Goal: Task Accomplishment & Management: Use online tool/utility

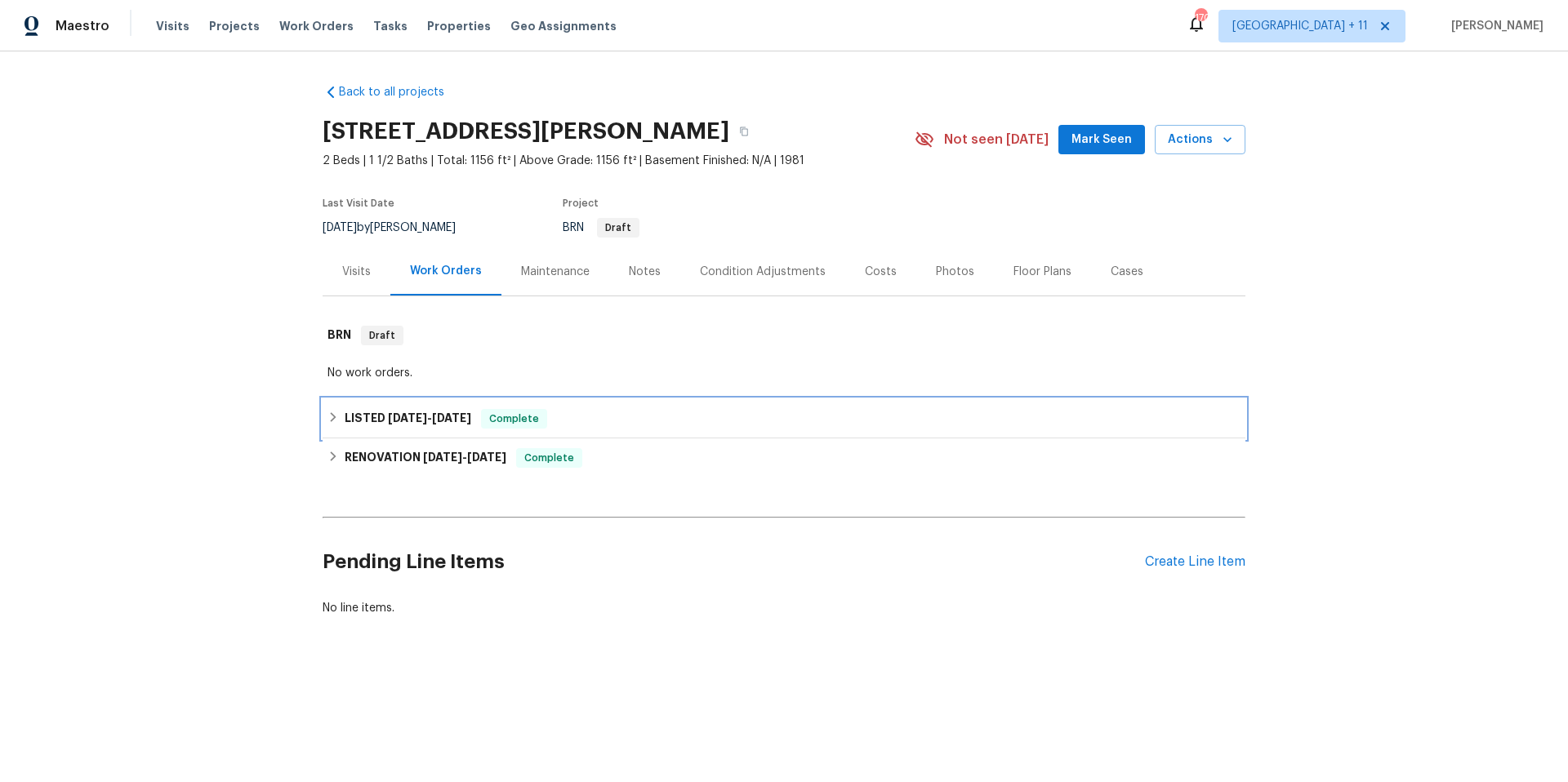
click at [328, 422] on icon at bounding box center [333, 417] width 11 height 11
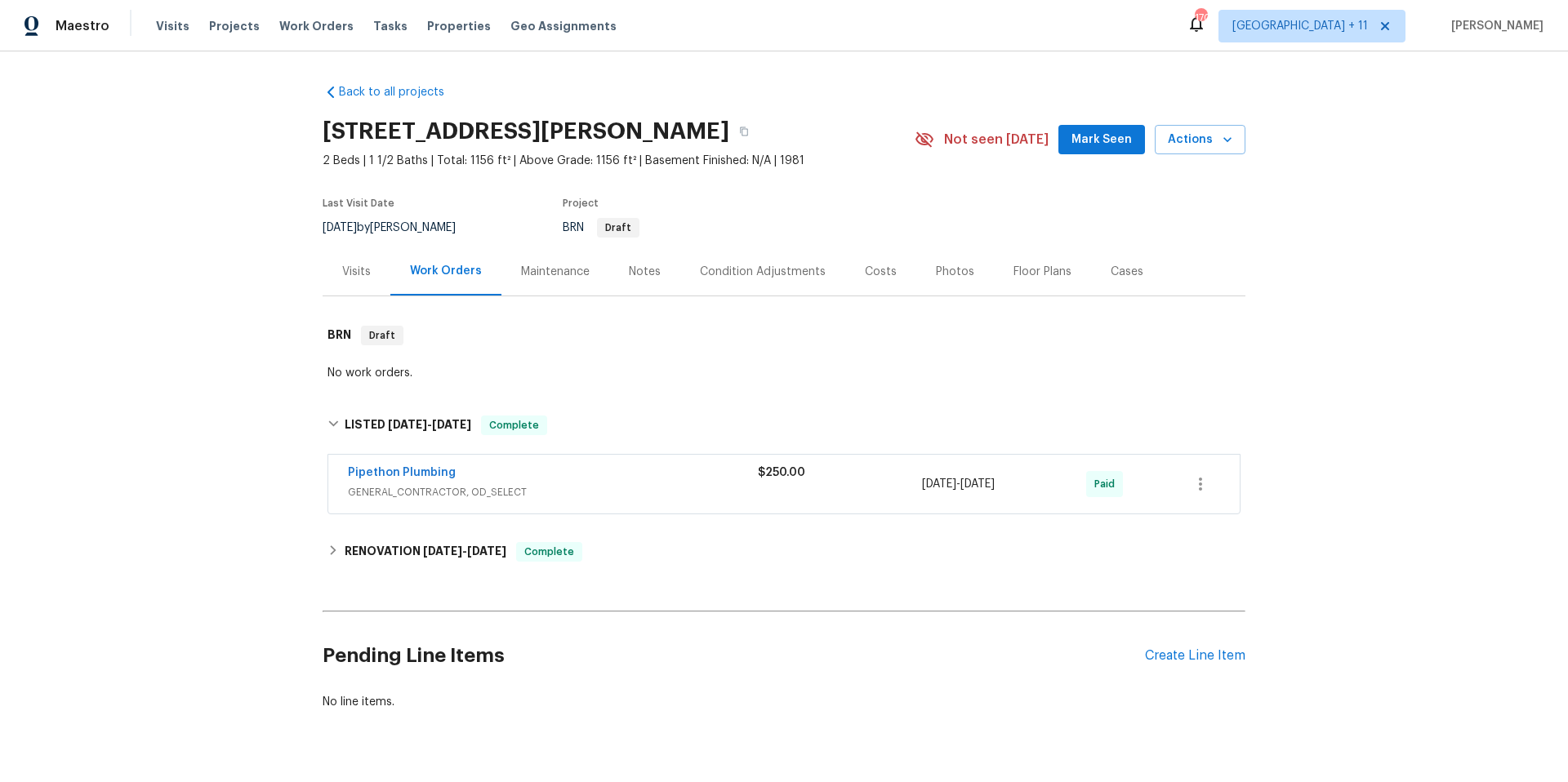
click at [463, 484] on span "GENERAL_CONTRACTOR, OD_SELECT" at bounding box center [552, 492] width 410 height 17
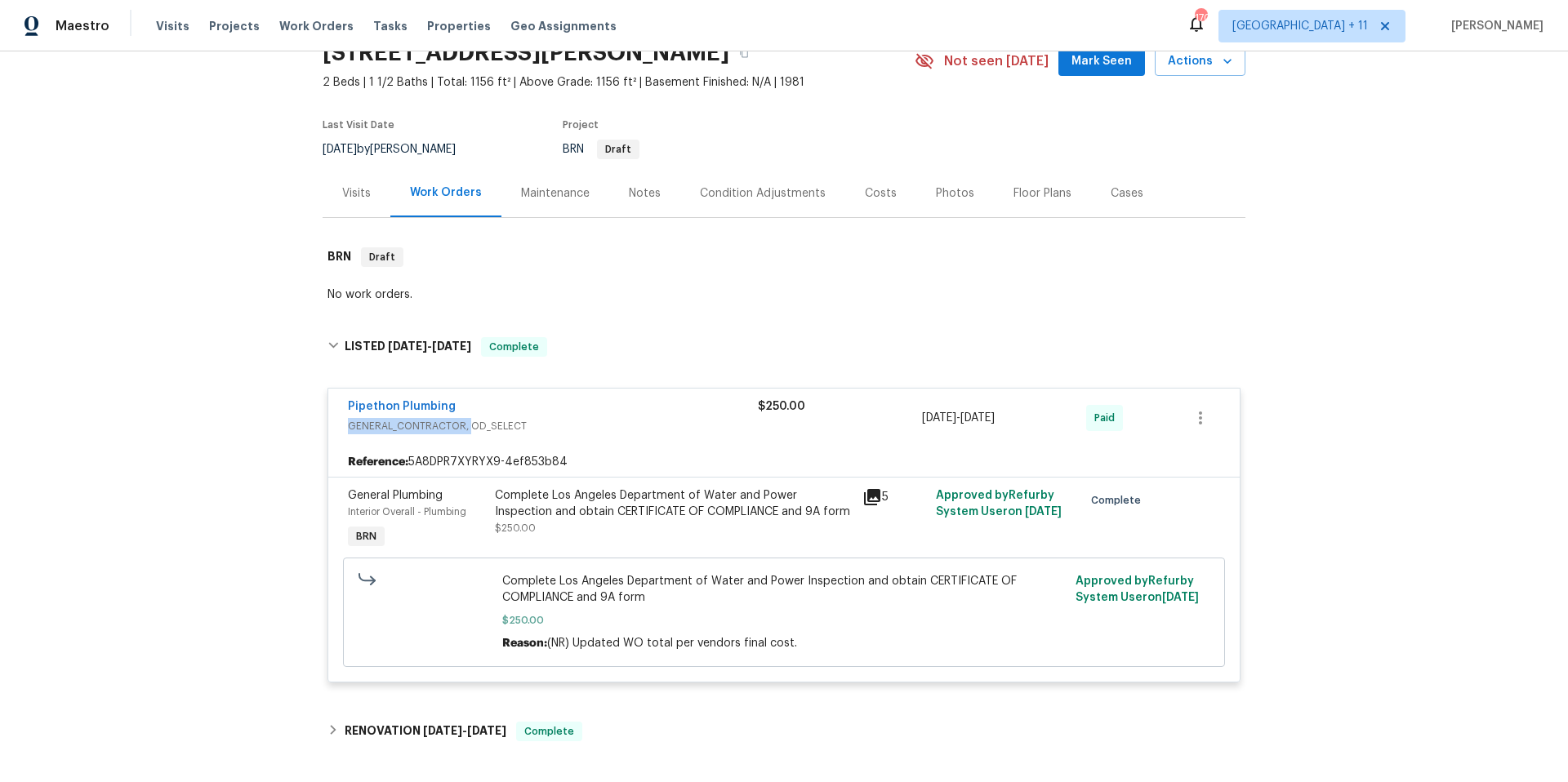
scroll to position [108, 0]
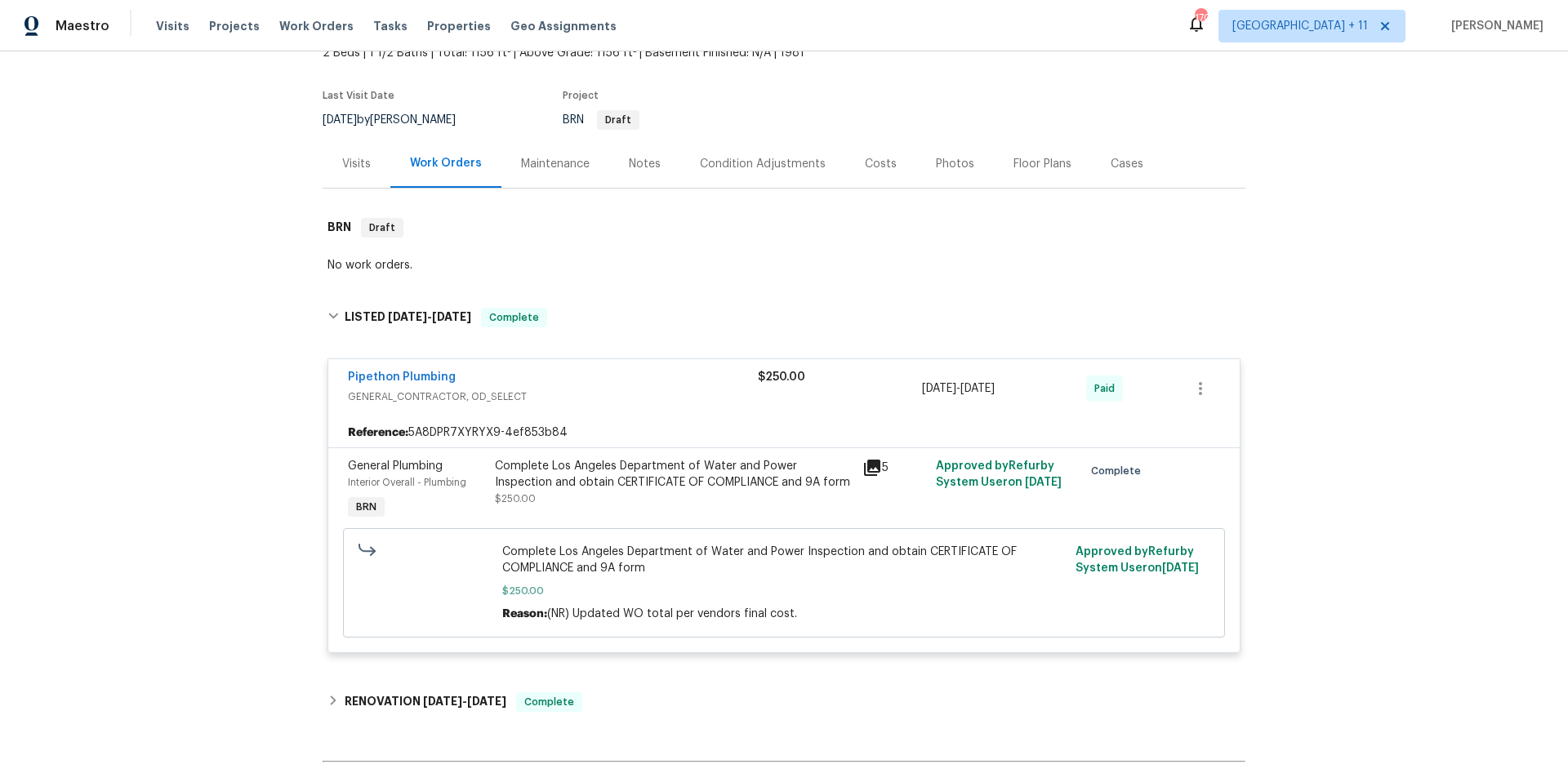
click at [705, 474] on div "Complete Los Angeles Department of Water and Power Inspection and obtain CERTIF…" at bounding box center [673, 474] width 358 height 33
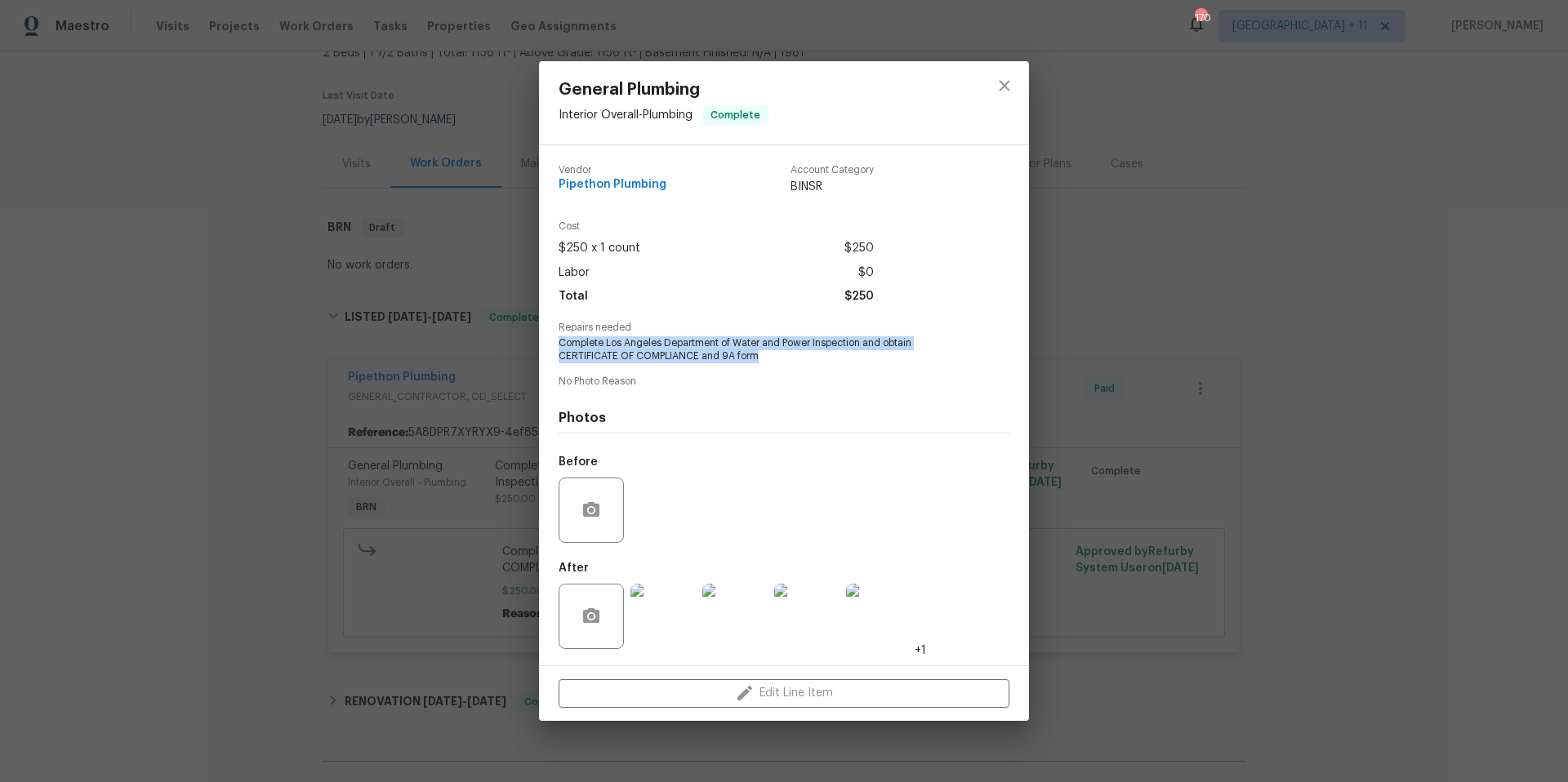
drag, startPoint x: 558, startPoint y: 340, endPoint x: 810, endPoint y: 359, distance: 252.7
click at [810, 359] on span "Complete Los Angeles Department of Water and Power Inspection and obtain CERTIF…" at bounding box center [761, 350] width 406 height 28
copy span "Complete Los Angeles Department of Water and Power Inspection and obtain CERTIF…"
click at [558, 341] on span "Complete Los Angeles Department of Water and Power Inspection and obtain CERTIF…" at bounding box center [761, 350] width 406 height 28
drag, startPoint x: 558, startPoint y: 341, endPoint x: 852, endPoint y: 362, distance: 294.7
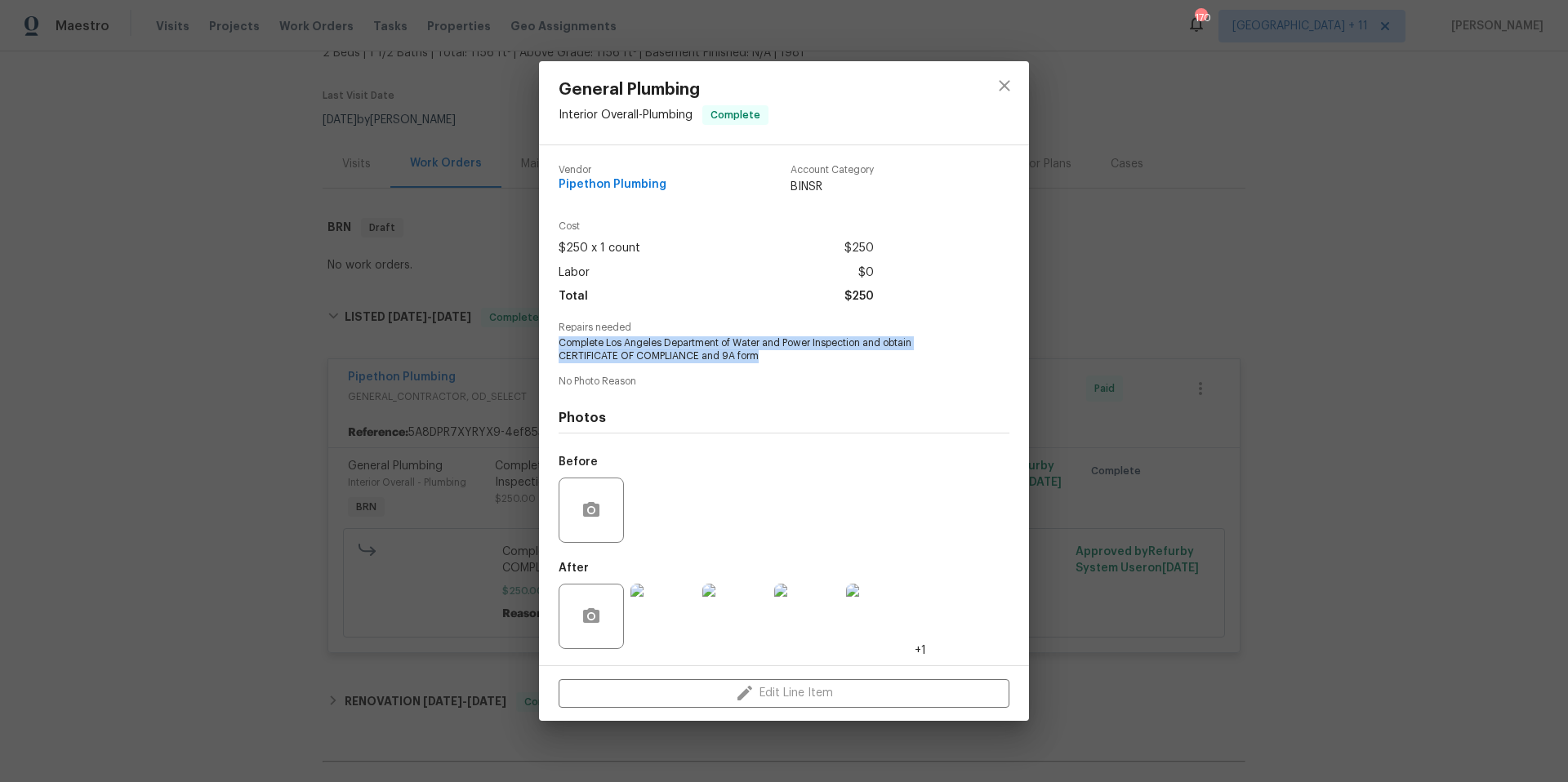
click at [852, 362] on span "Complete Los Angeles Department of Water and Power Inspection and obtain CERTIF…" at bounding box center [761, 350] width 406 height 28
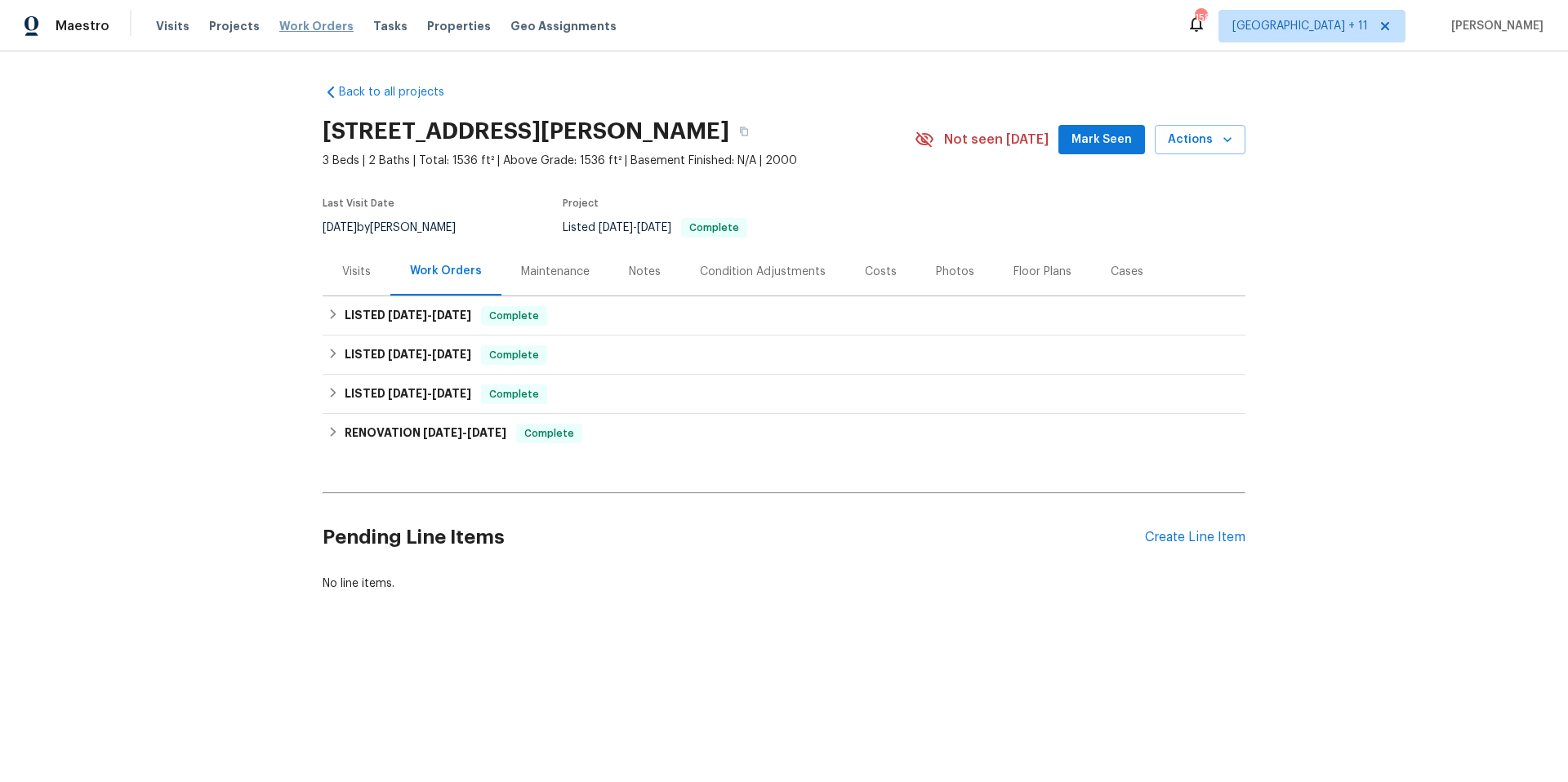
click at [286, 22] on span "Work Orders" at bounding box center [317, 26] width 74 height 17
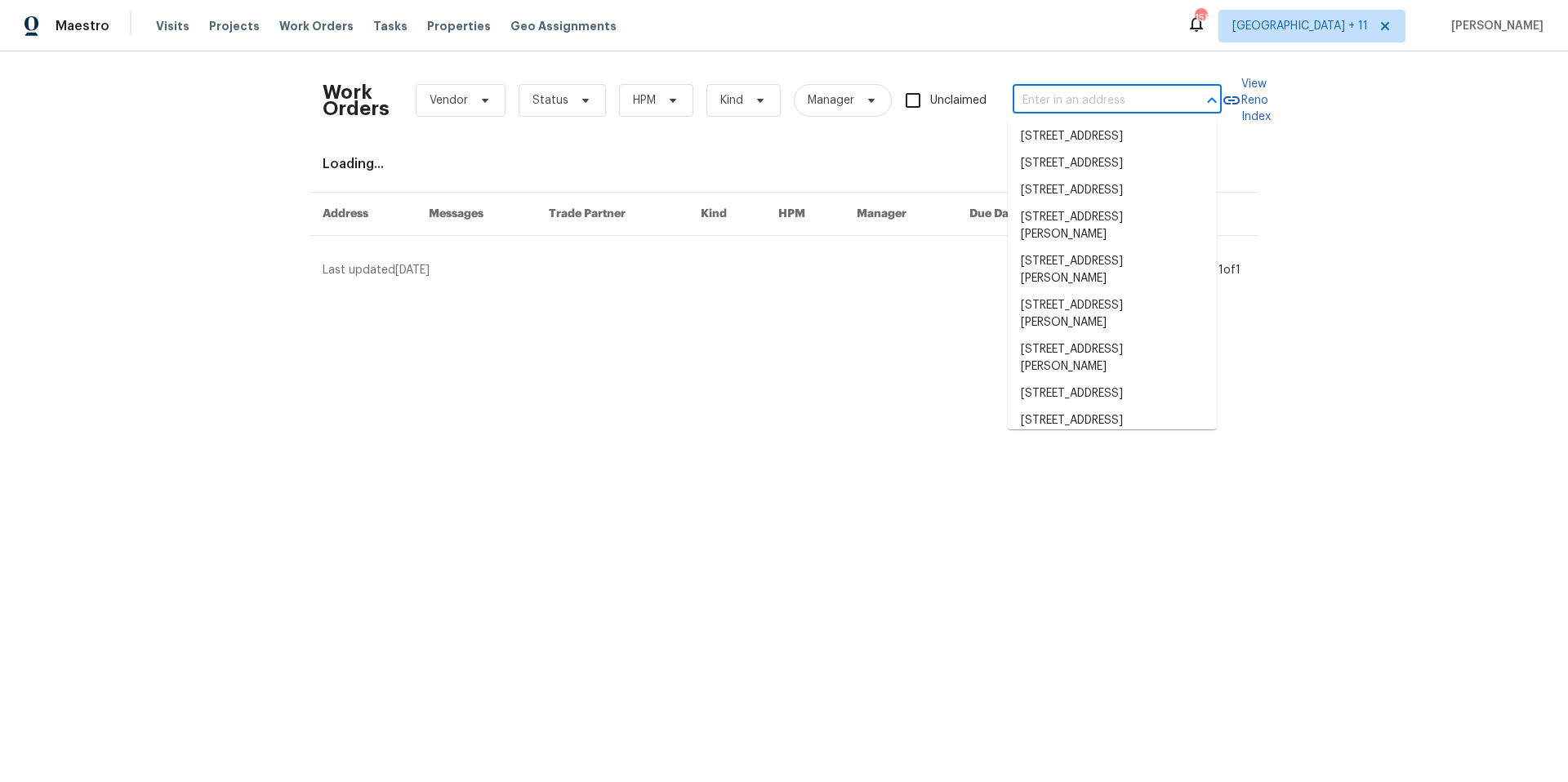
click at [1114, 91] on input "text" at bounding box center [1094, 100] width 163 height 25
paste input "13421 Hubbard St, Unit 127, Sylmar, CA 91342"
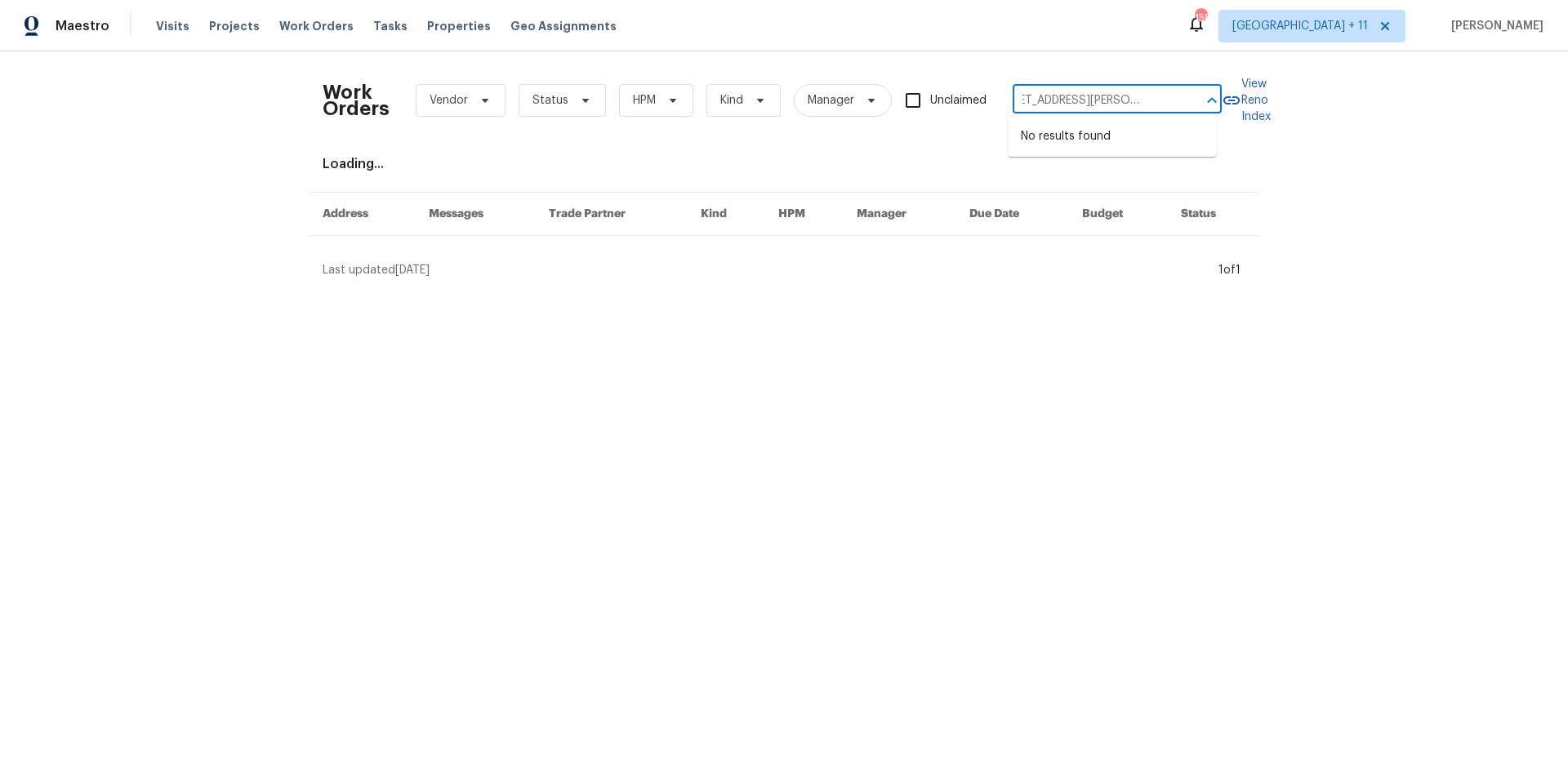
scroll to position [0, 85]
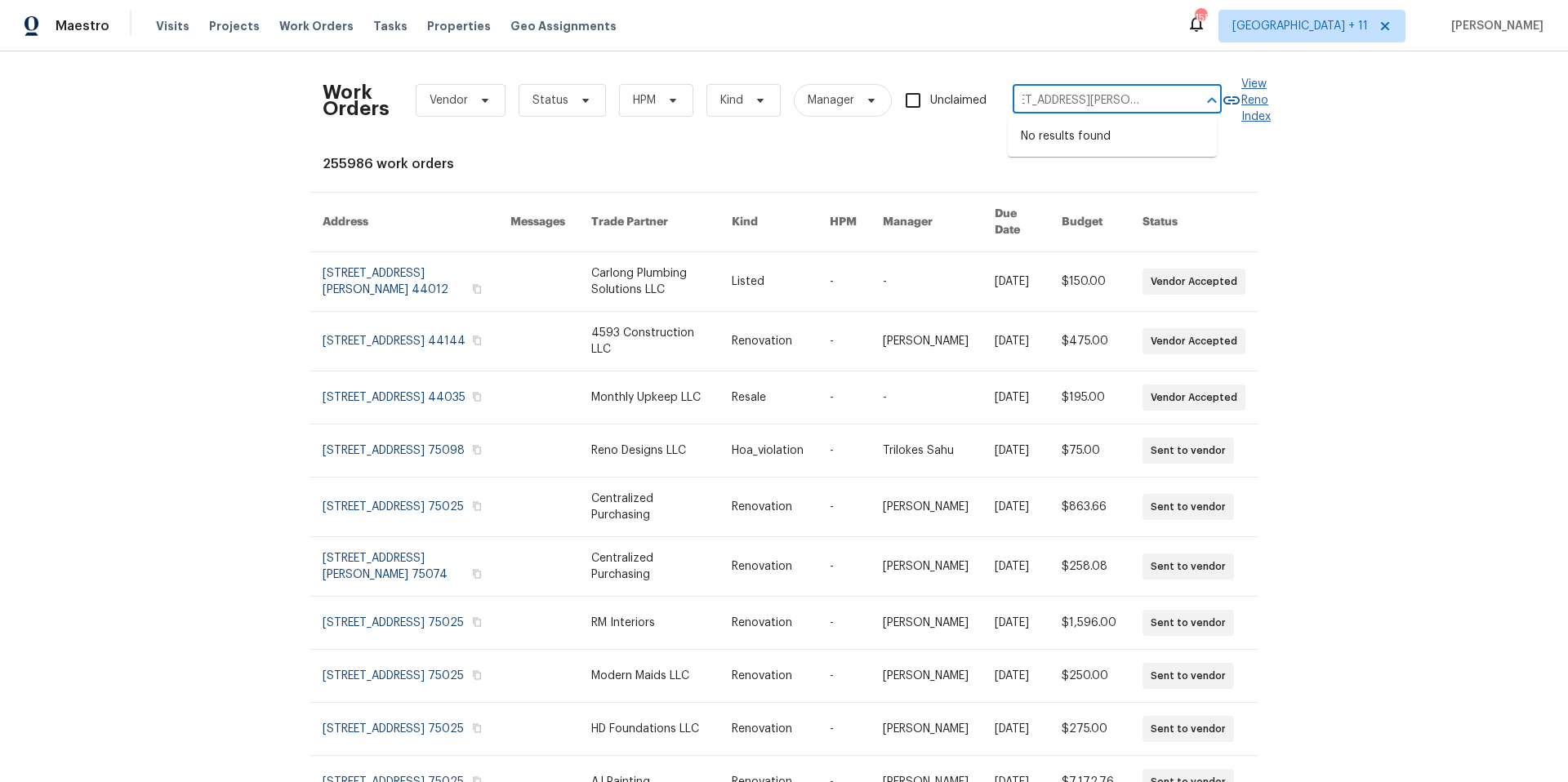
drag, startPoint x: 1028, startPoint y: 96, endPoint x: 1218, endPoint y: 95, distance: 190.0
click at [1218, 95] on div "Work Orders Vendor Status HPM Kind Manager Unclaimed 13421 Hubbard St, Unit 127…" at bounding box center [783, 99] width 922 height 72
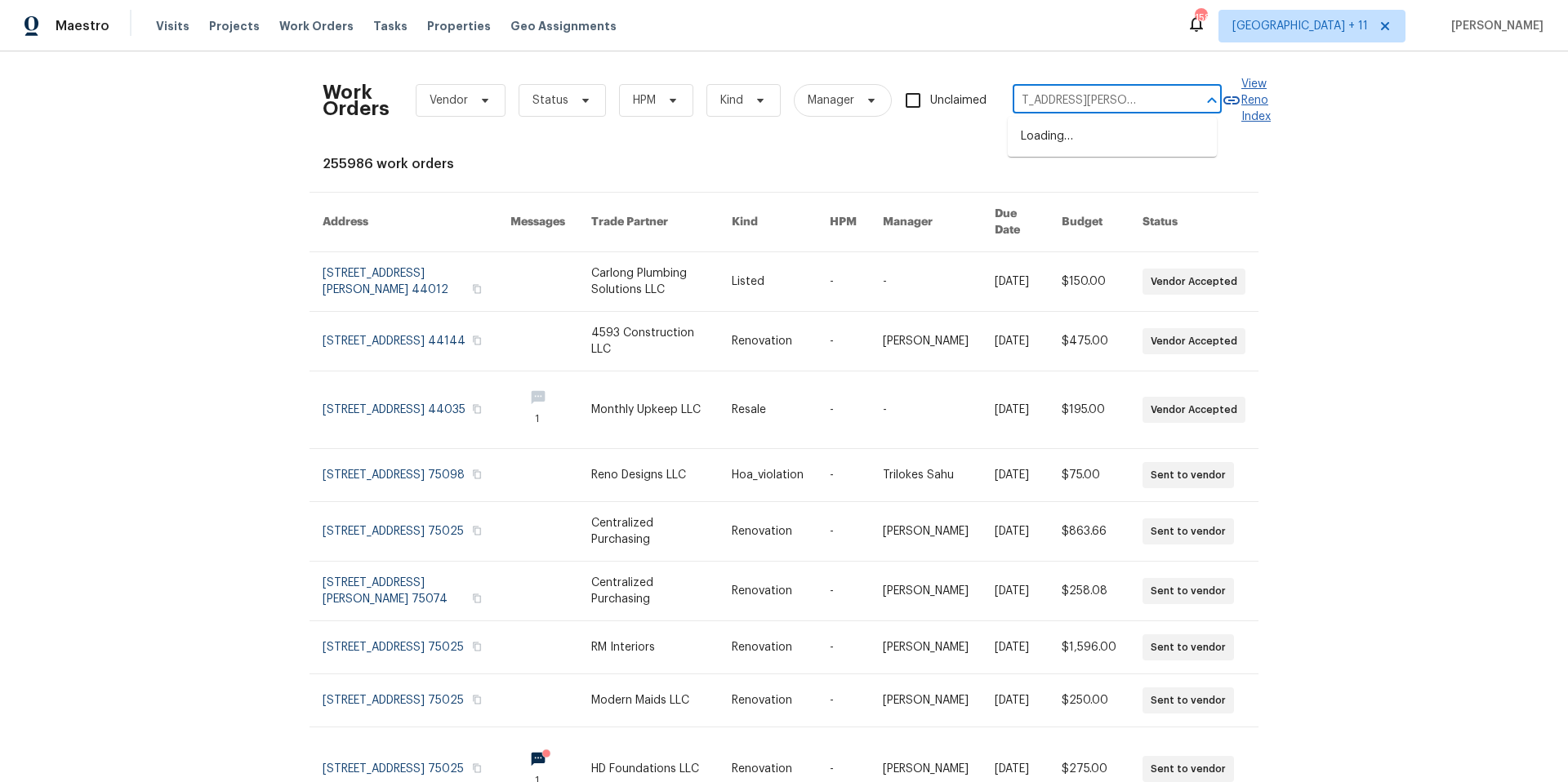
scroll to position [0, 0]
type input "13421 Hubbard St"
click at [1196, 124] on li "13421 Hubbard St Unit 127, Sylmar, CA 91342" at bounding box center [1112, 145] width 209 height 44
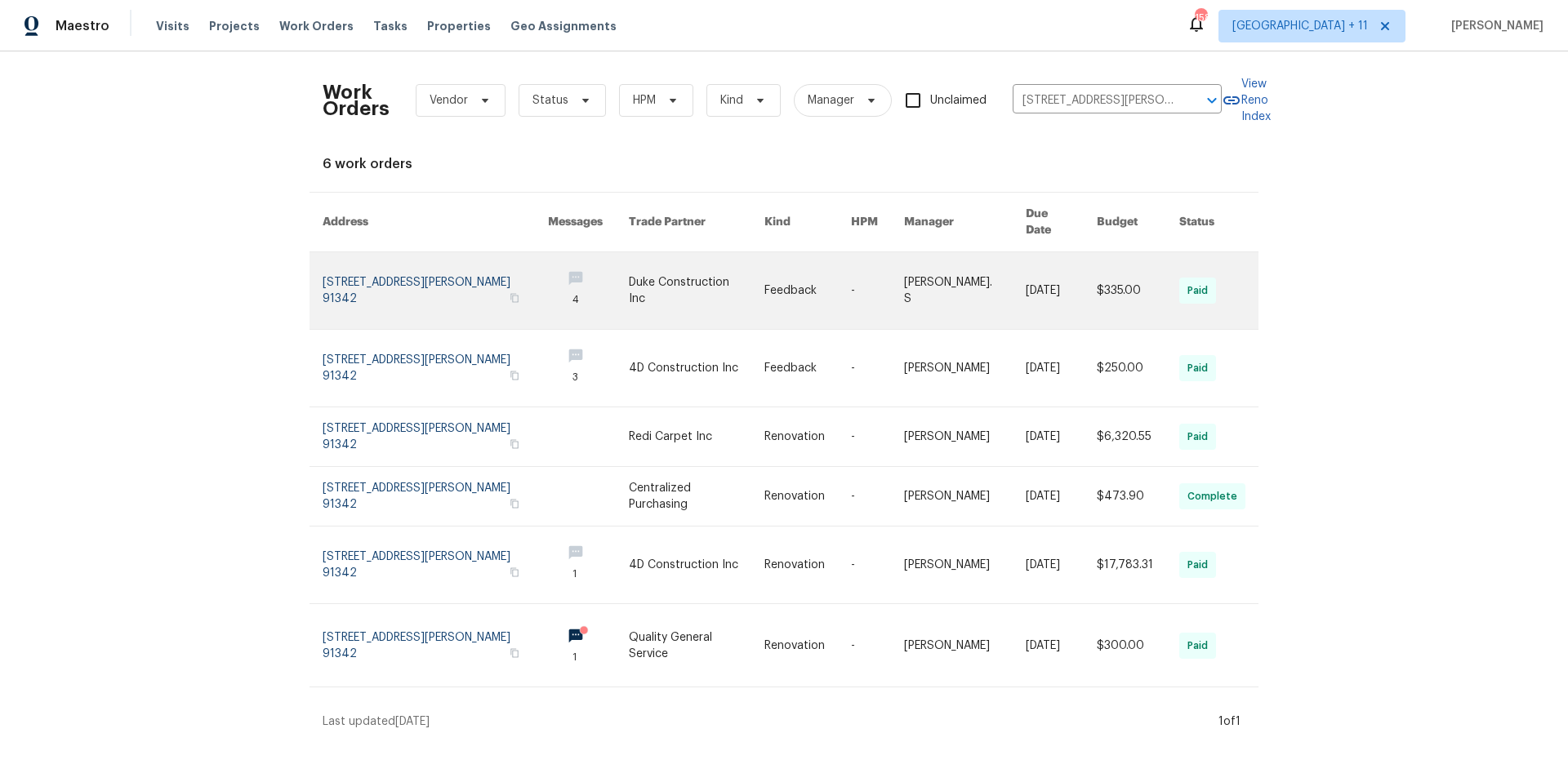
click at [438, 273] on link at bounding box center [435, 291] width 226 height 77
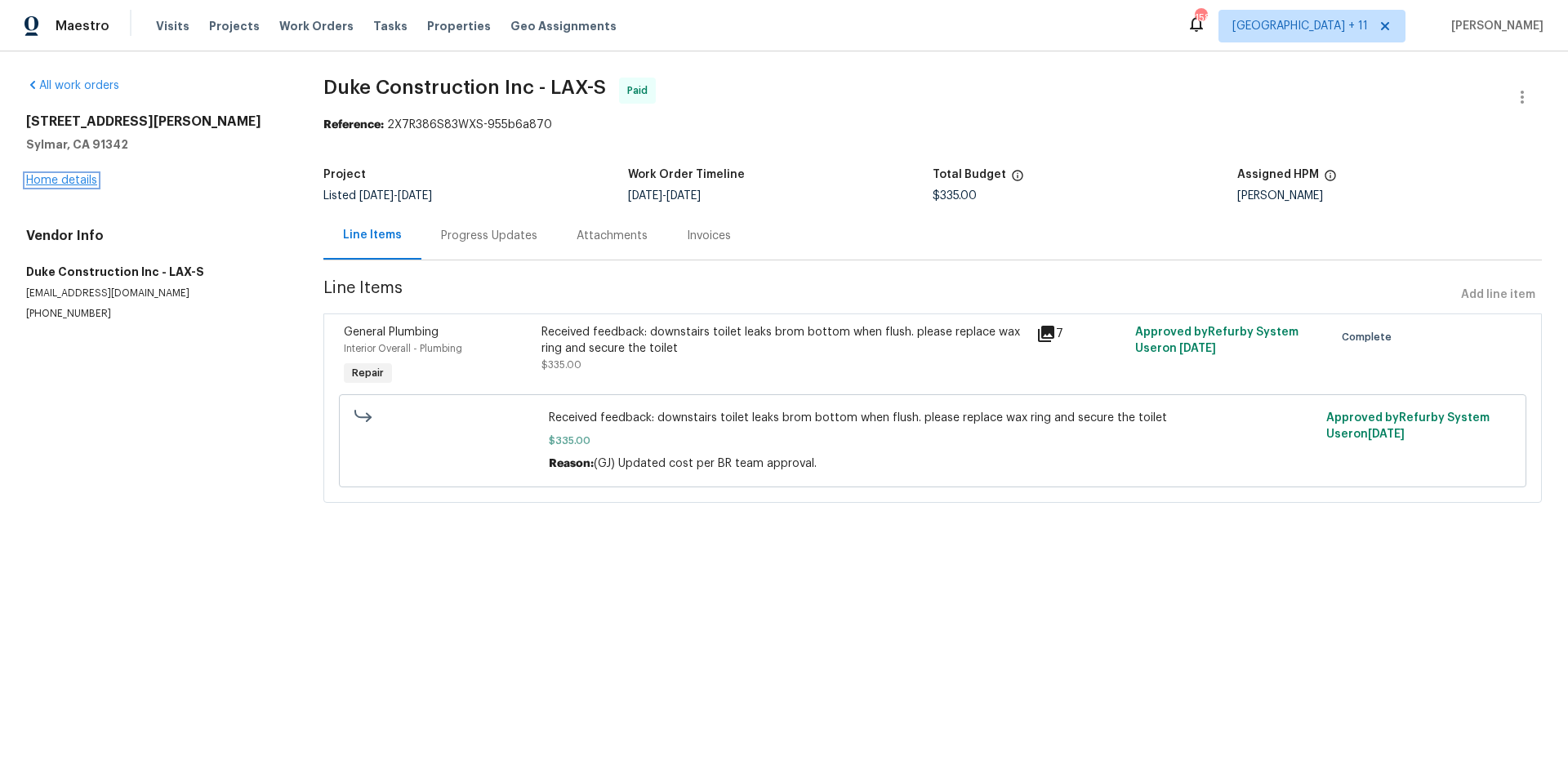
click at [79, 185] on link "Home details" at bounding box center [61, 180] width 71 height 11
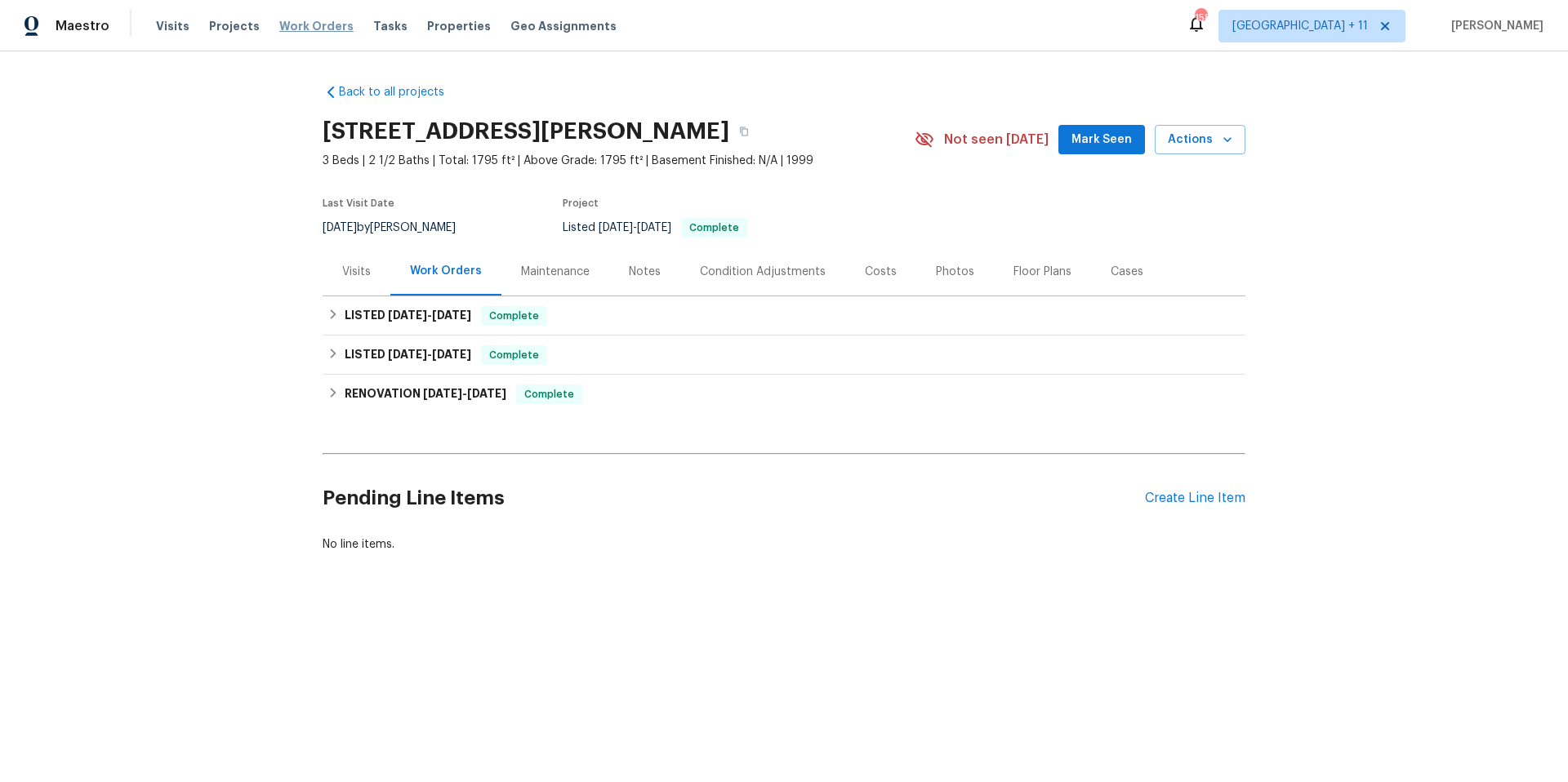
click at [280, 26] on span "Work Orders" at bounding box center [317, 26] width 74 height 17
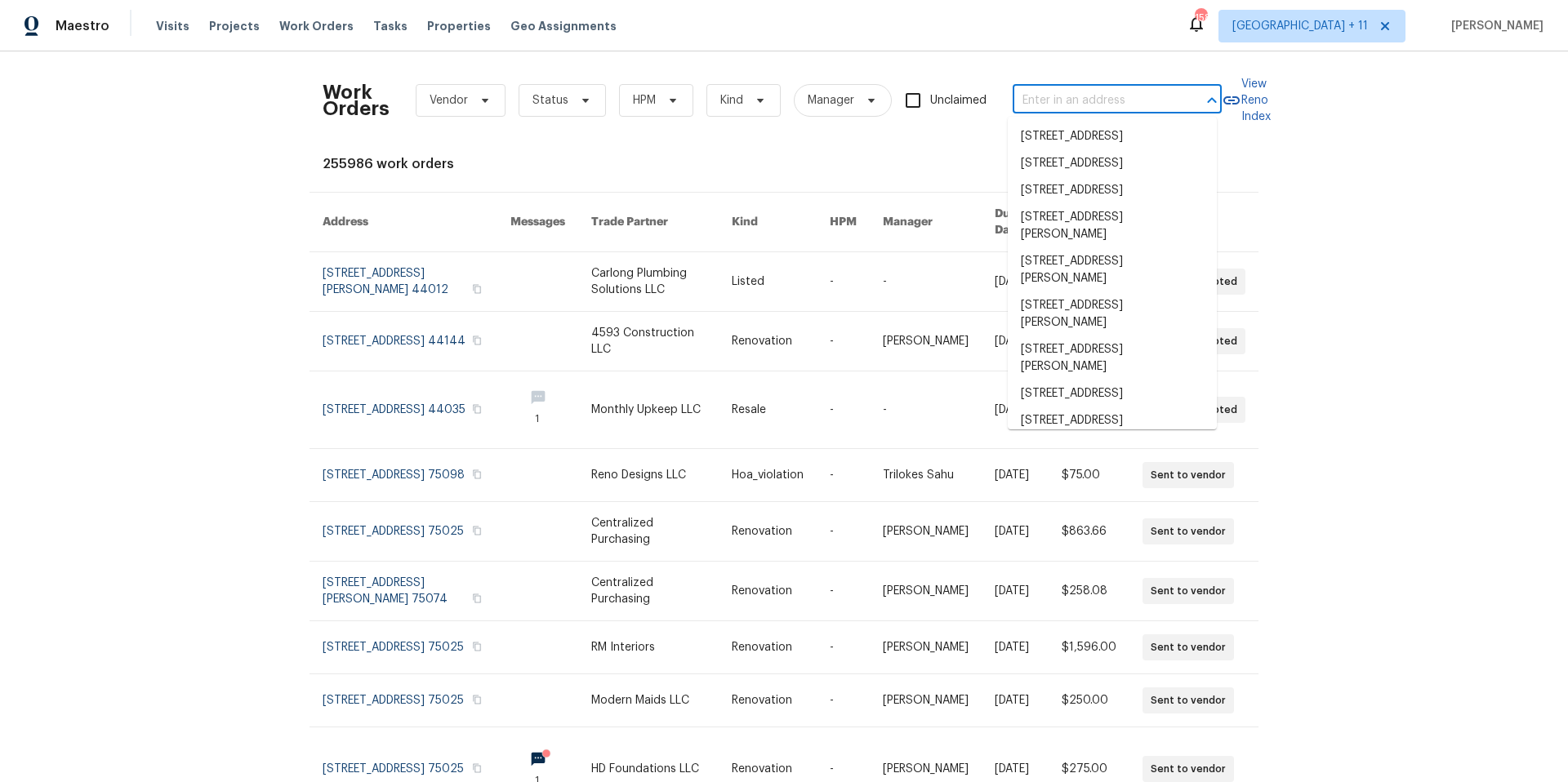
click at [1042, 98] on input "text" at bounding box center [1094, 100] width 163 height 25
paste input "13421 Hubbard St, Unit 127, Sylmar, CA 91342"
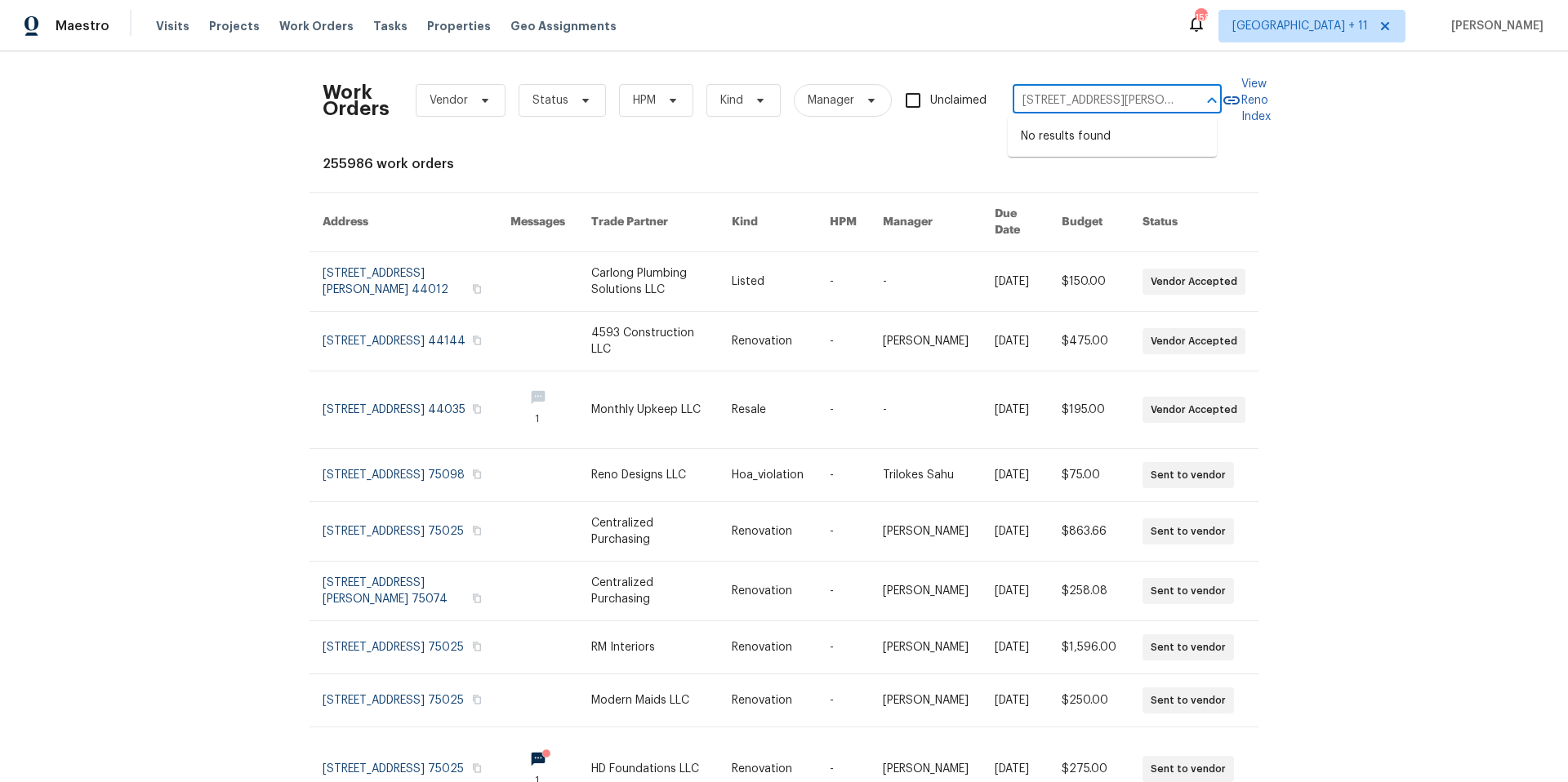
scroll to position [0, 85]
drag, startPoint x: 1031, startPoint y: 98, endPoint x: 1198, endPoint y: 98, distance: 167.0
click at [1198, 98] on div "13421 Hubbard St, Unit 127, Sylmar, CA 91342 ​" at bounding box center [1117, 100] width 209 height 25
type input "13421 Hubbard St,"
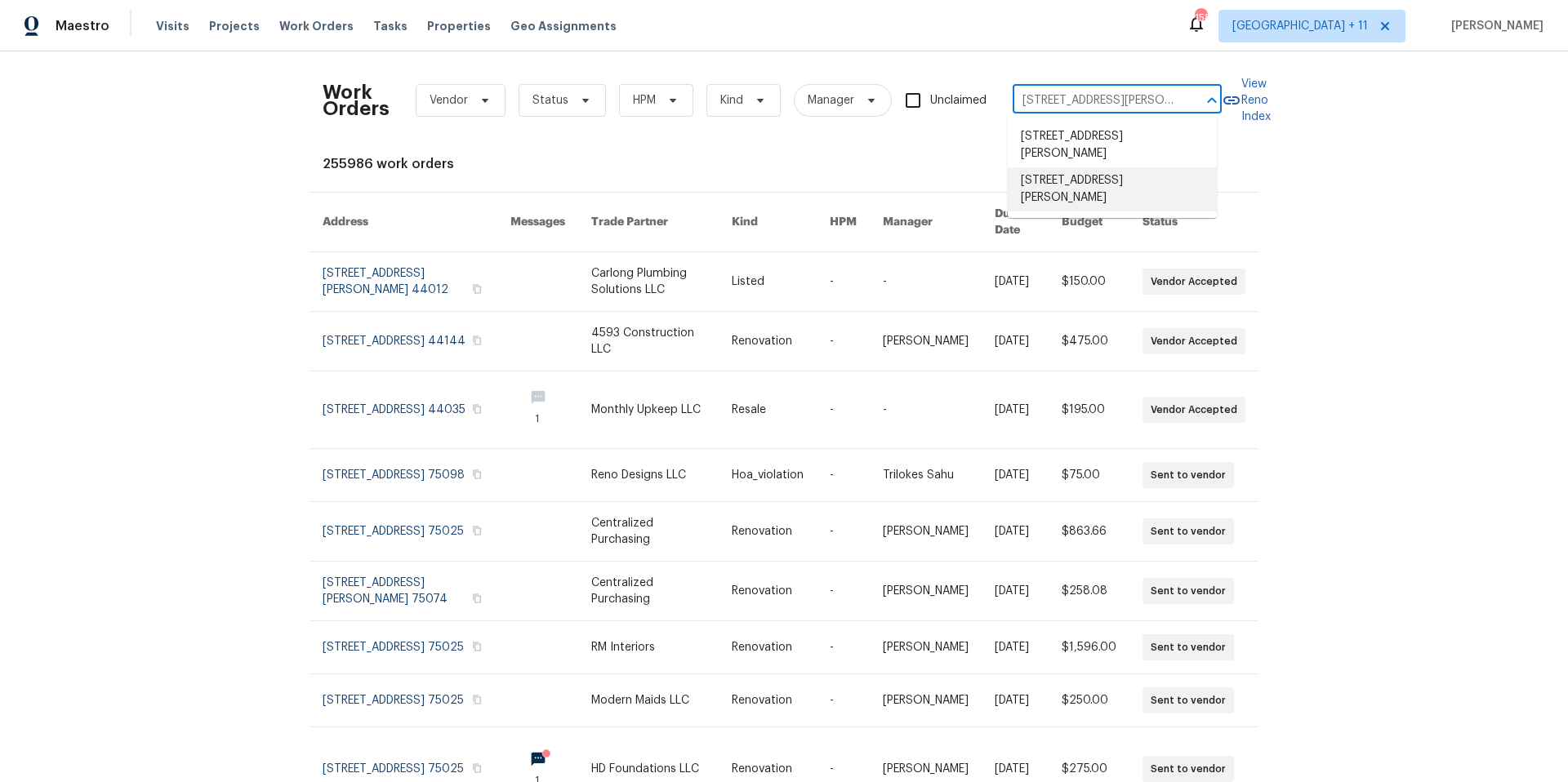
click at [1146, 179] on li "13421 Hubbard St Unit 119, Sylmar, CA 91342" at bounding box center [1112, 189] width 209 height 44
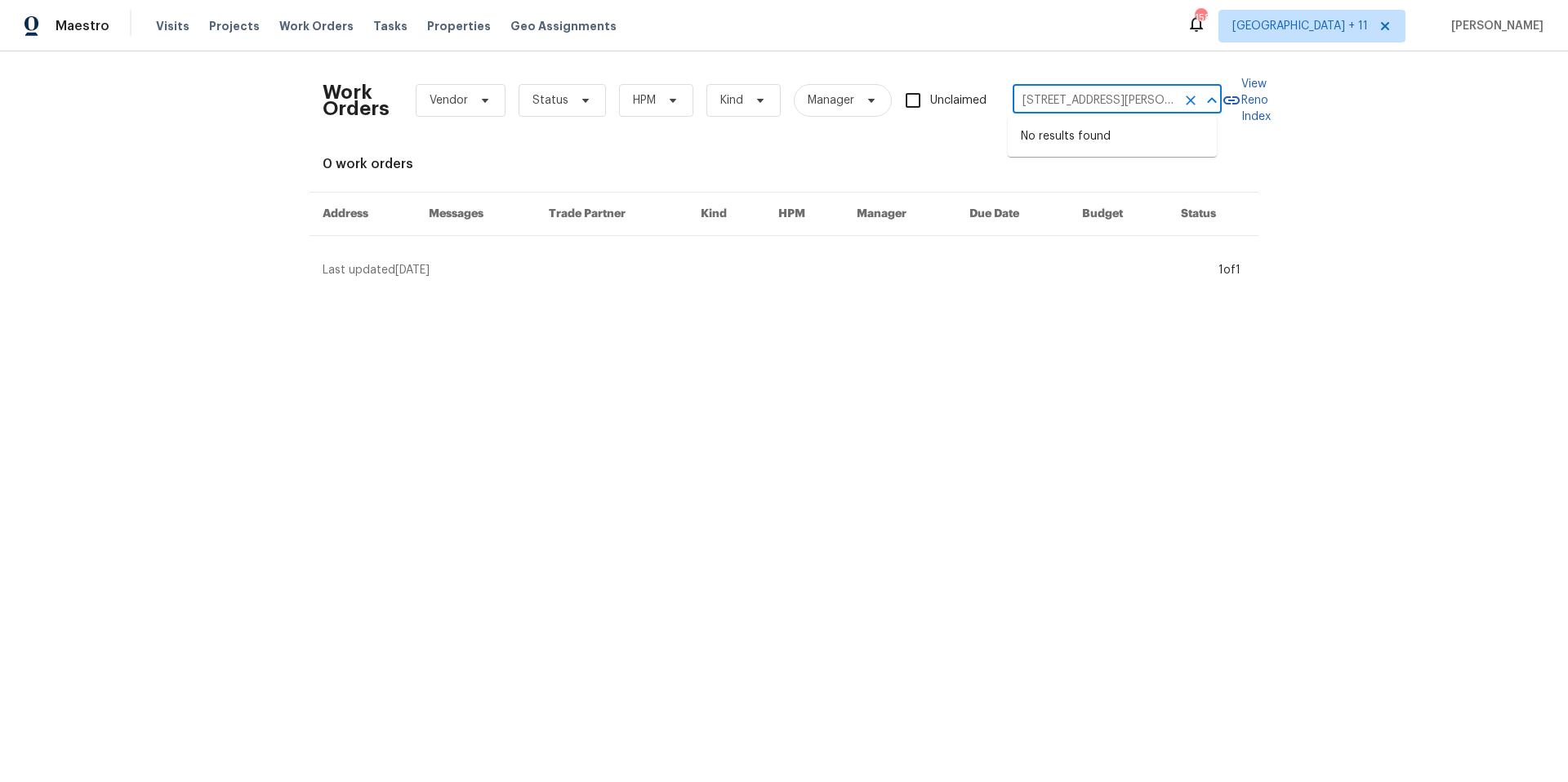
scroll to position [0, 83]
drag, startPoint x: 1016, startPoint y: 98, endPoint x: 1281, endPoint y: 103, distance: 265.0
click at [1281, 103] on div "Work Orders Vendor Status HPM Kind Manager Unclaimed 13421 Hubbard St Unit 119,…" at bounding box center [784, 171] width 1568 height 240
